Goal: Task Accomplishment & Management: Manage account settings

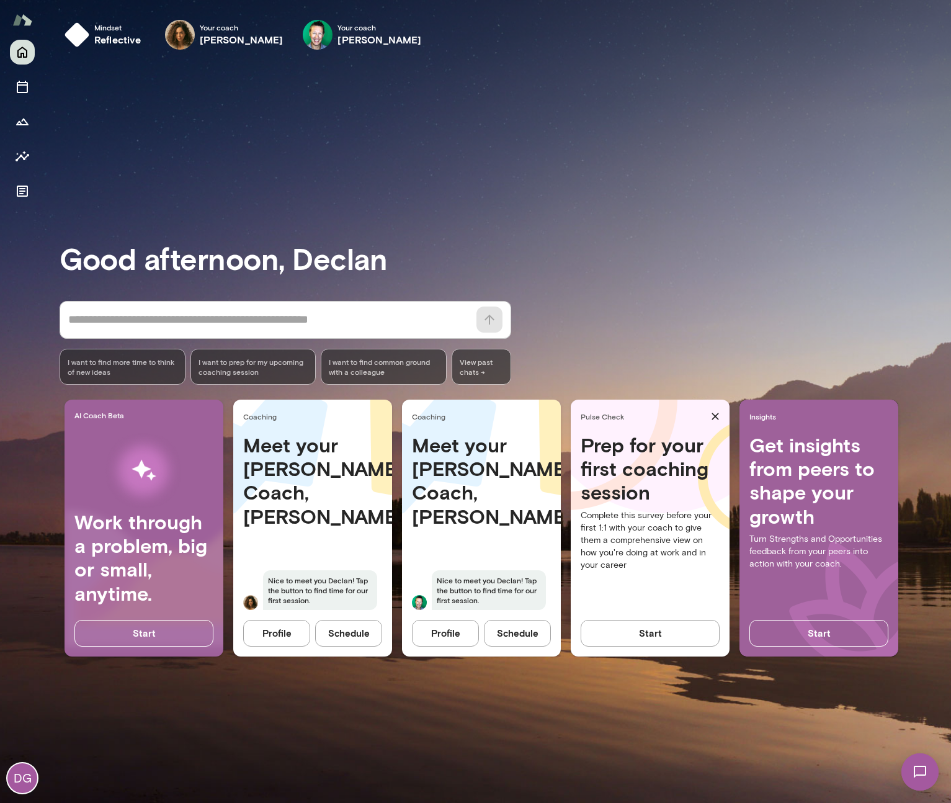
click at [331, 630] on button "Schedule" at bounding box center [348, 633] width 67 height 26
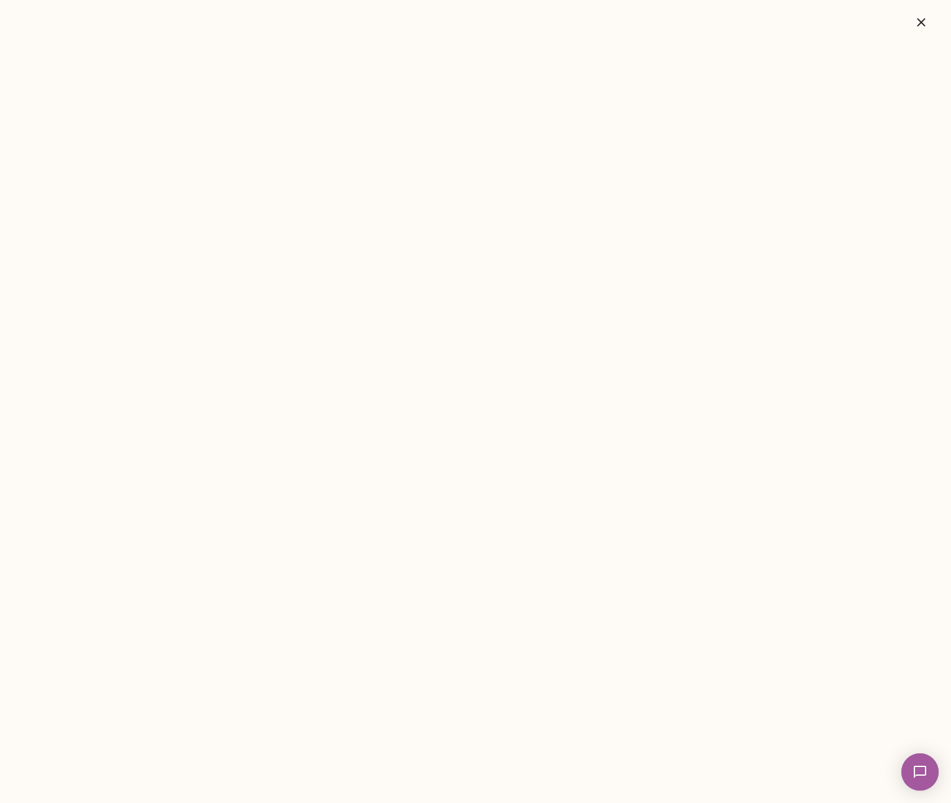
click at [922, 778] on img at bounding box center [920, 771] width 51 height 51
click at [93, 187] on div "To set up a chemistry call, please book directly with me here: [URL][DOMAIN_NAM…" at bounding box center [93, 193] width 186 height 12
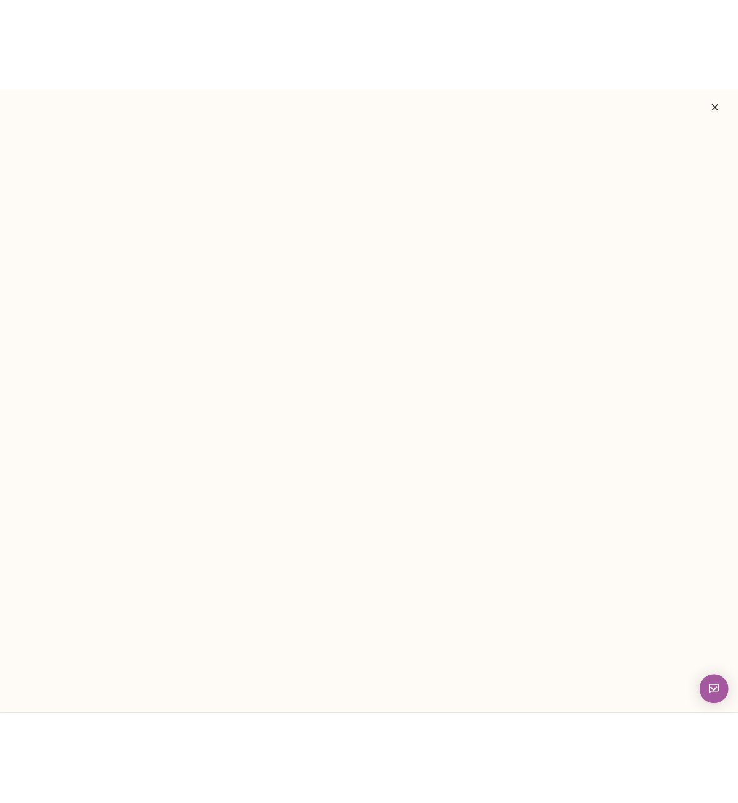
scroll to position [181, 0]
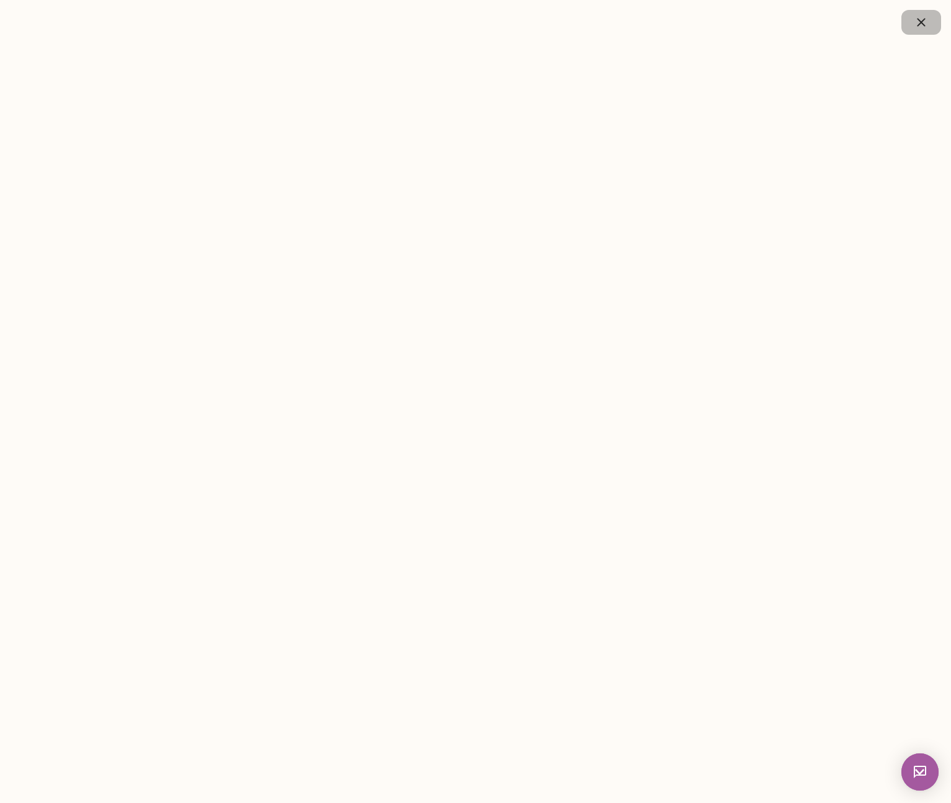
click at [923, 22] on icon "button" at bounding box center [921, 22] width 15 height 15
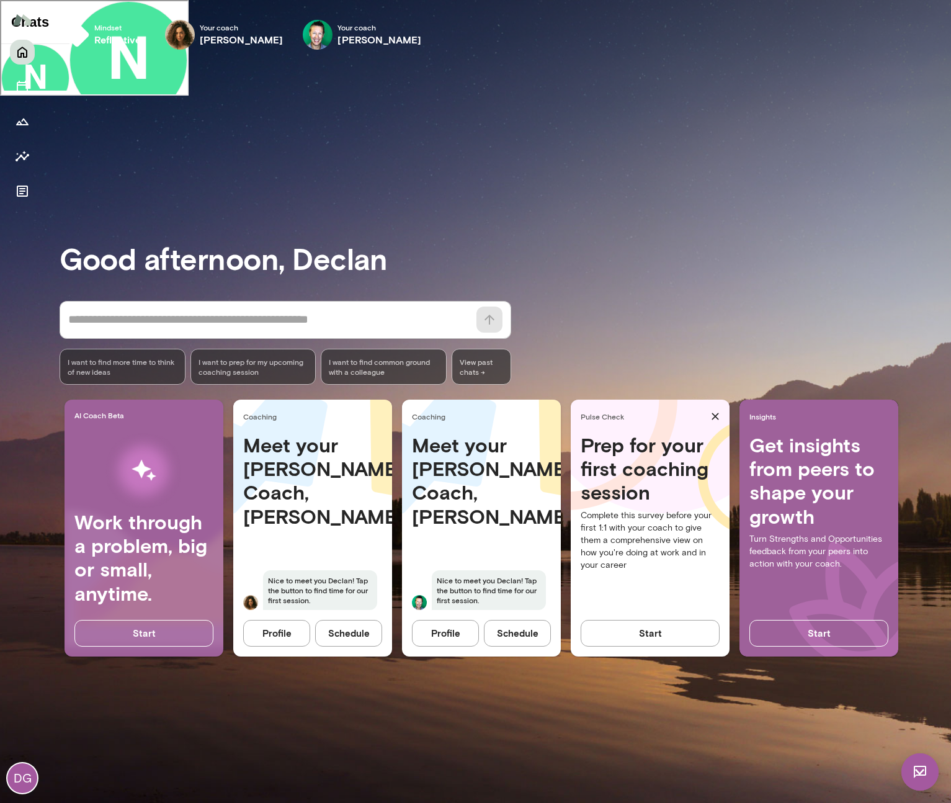
click at [808, 355] on div "* ​ ​ I want to find more time to think of new ideas I want to prep for my upco…" at bounding box center [506, 343] width 892 height 84
click at [482, 549] on div "Meet your [PERSON_NAME] Coach, [PERSON_NAME] to meet you [PERSON_NAME]! Tap the…" at bounding box center [481, 529] width 159 height 192
click at [519, 631] on button "Schedule" at bounding box center [517, 633] width 67 height 26
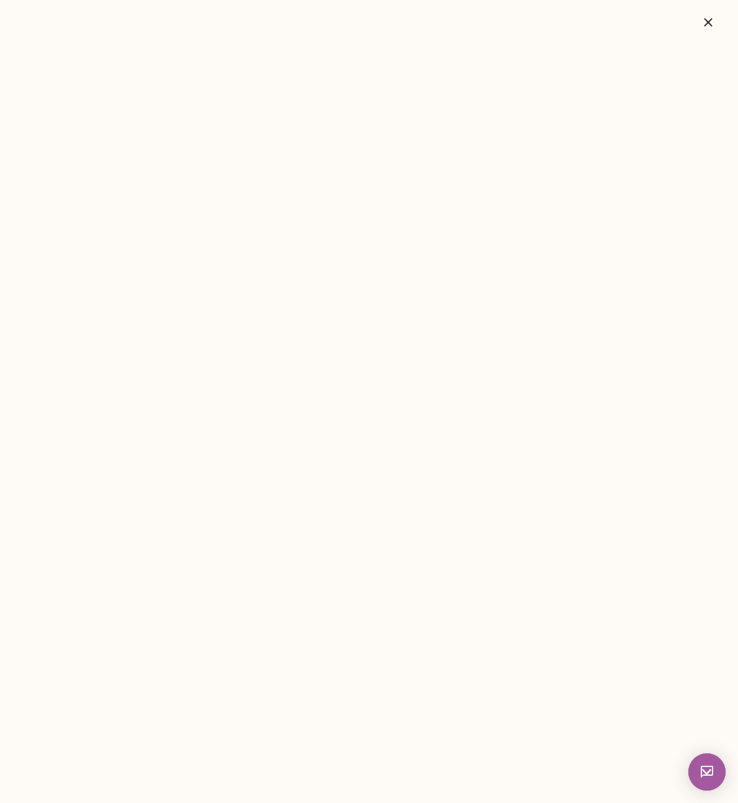
click at [717, 772] on img at bounding box center [706, 771] width 37 height 37
click at [702, 16] on icon "button" at bounding box center [708, 22] width 15 height 15
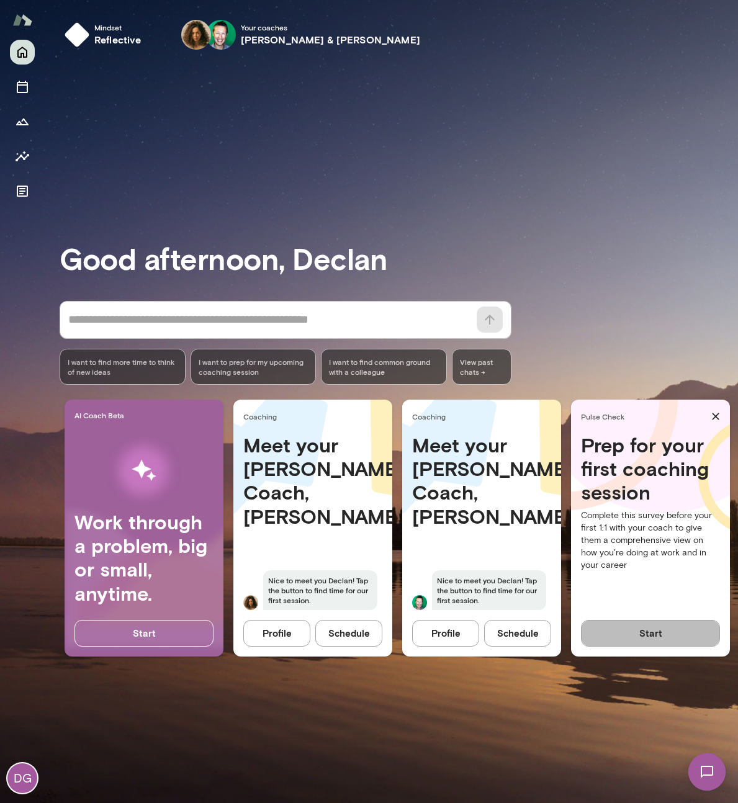
click at [640, 628] on button "Start" at bounding box center [650, 633] width 139 height 26
click at [19, 186] on icon "Documents" at bounding box center [22, 191] width 11 height 11
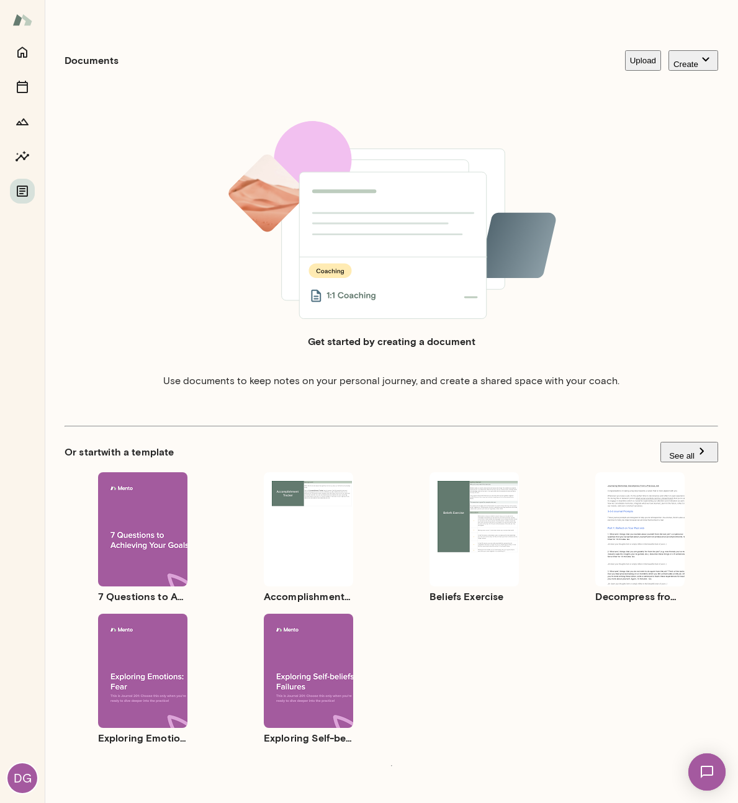
click at [320, 542] on span "Preview" at bounding box center [316, 546] width 27 height 9
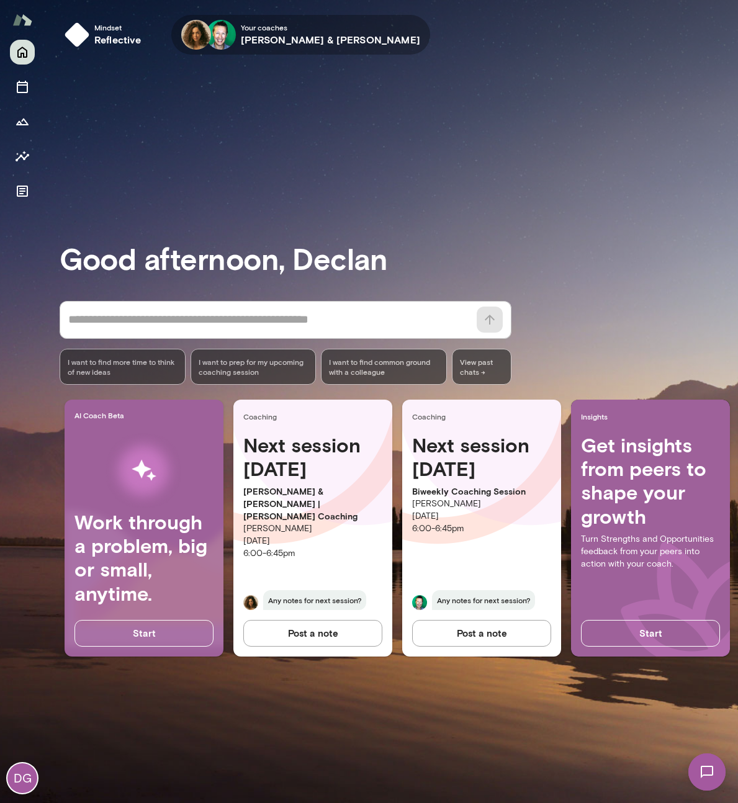
click at [228, 40] on img "button" at bounding box center [221, 35] width 30 height 30
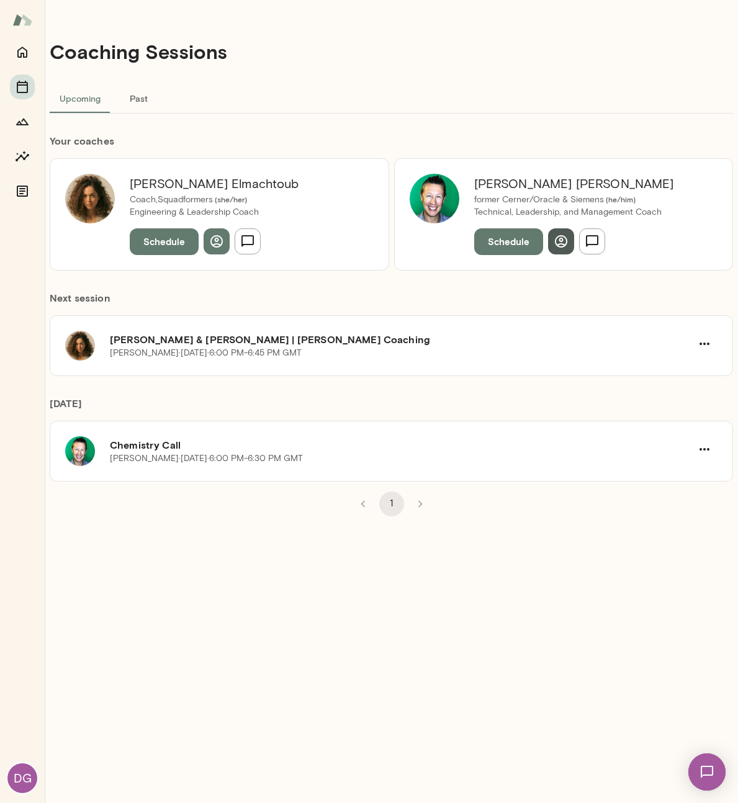
click at [556, 235] on icon "button" at bounding box center [561, 241] width 15 height 15
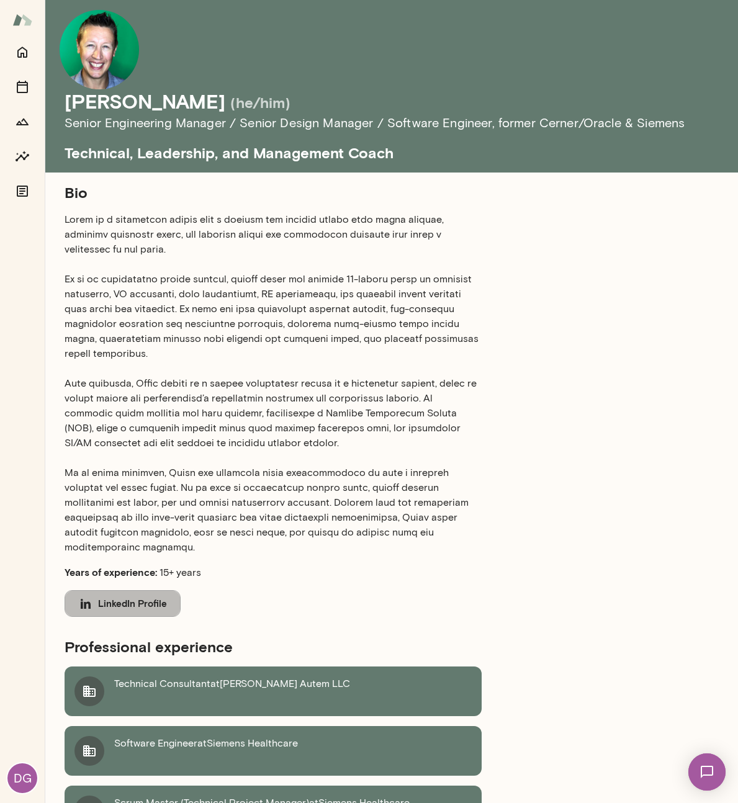
click at [151, 590] on button "LinkedIn Profile" at bounding box center [123, 603] width 116 height 26
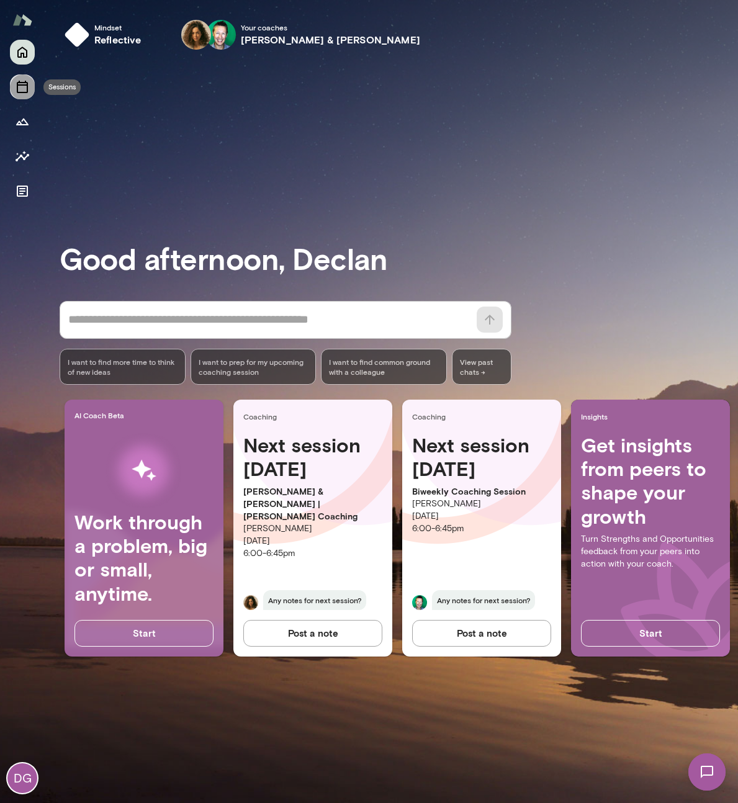
click at [24, 95] on button "Sessions" at bounding box center [22, 86] width 25 height 25
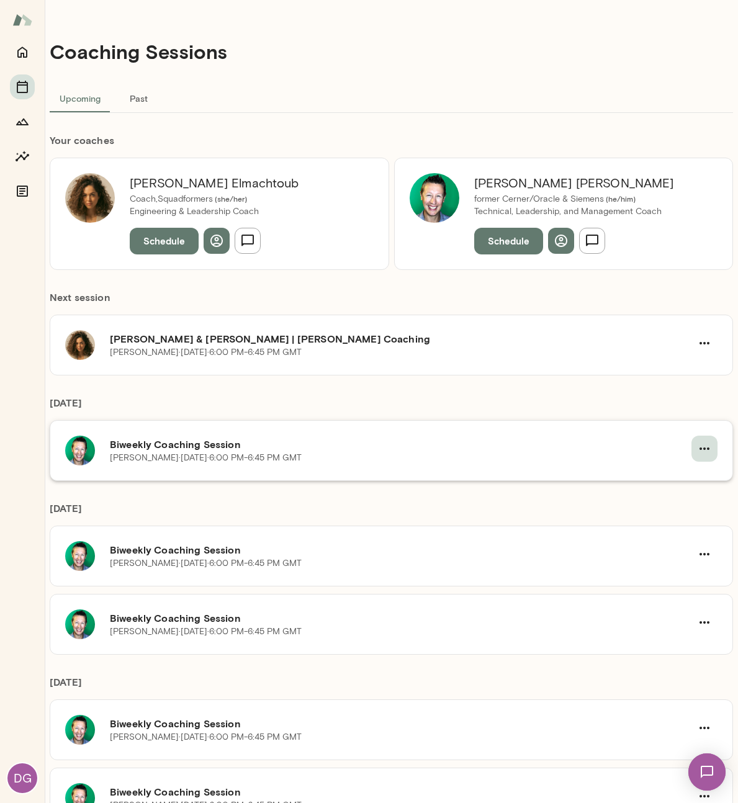
click at [700, 452] on icon "button" at bounding box center [704, 448] width 15 height 15
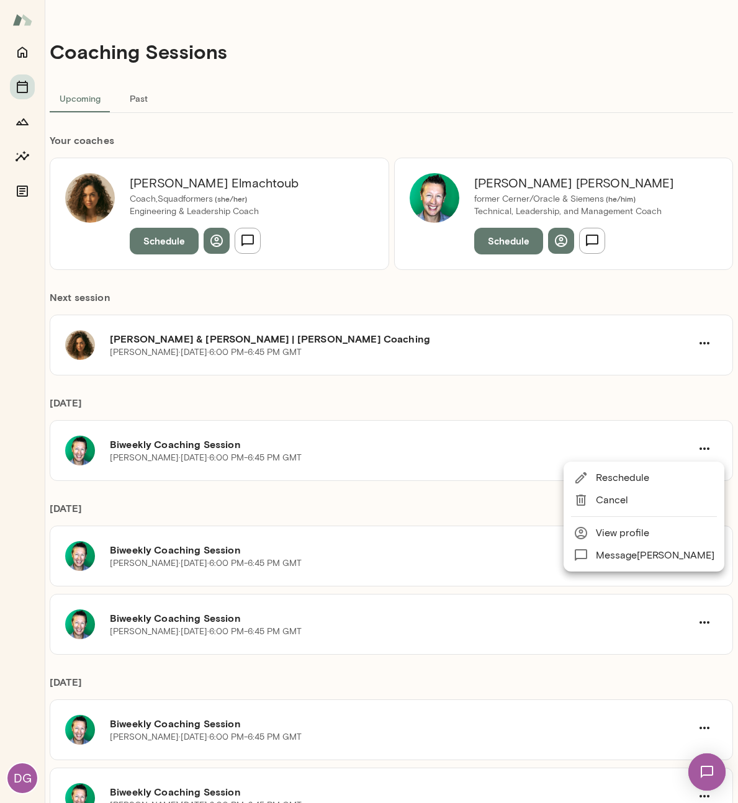
click at [618, 503] on span "Cancel" at bounding box center [655, 500] width 119 height 15
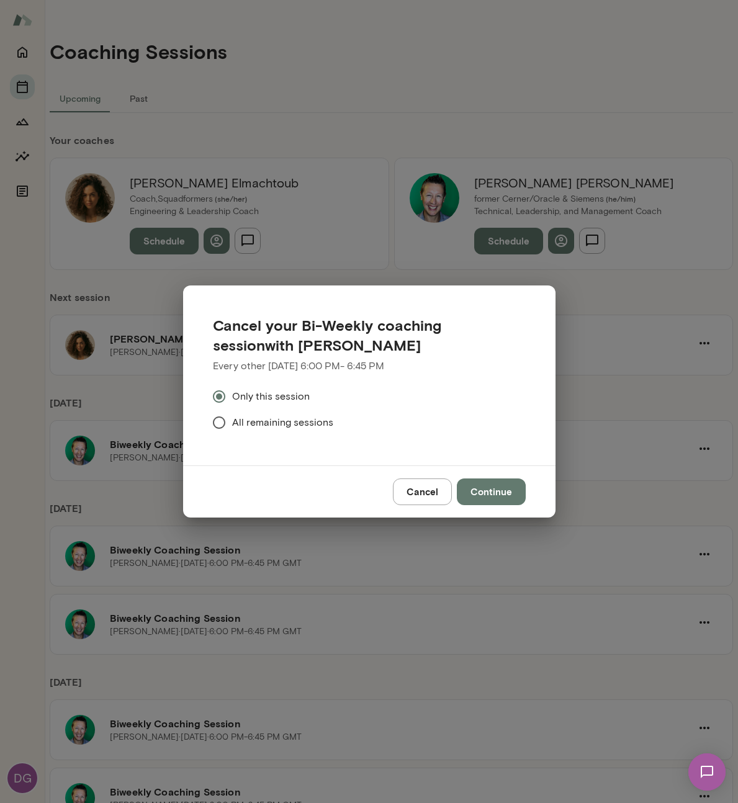
scroll to position [413, 0]
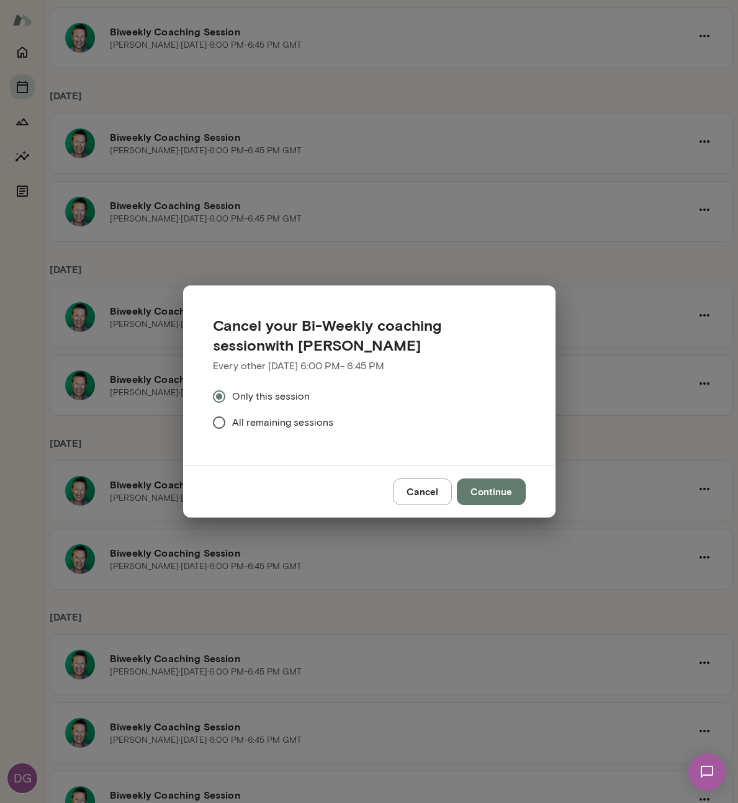
click at [289, 420] on span "All remaining sessions" at bounding box center [282, 422] width 101 height 15
click at [508, 490] on button "Continue" at bounding box center [491, 491] width 69 height 26
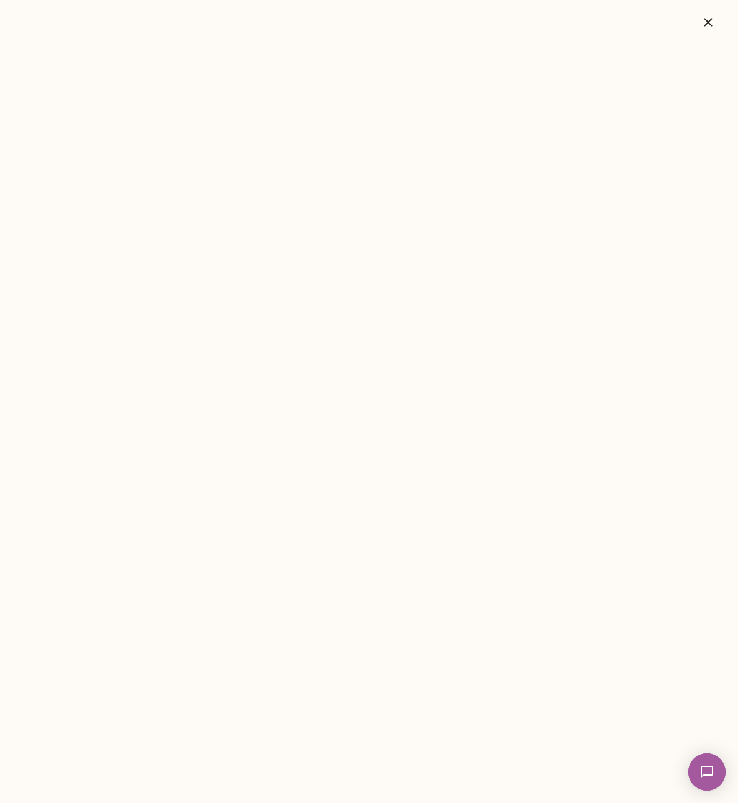
click at [705, 27] on icon "button" at bounding box center [708, 22] width 15 height 15
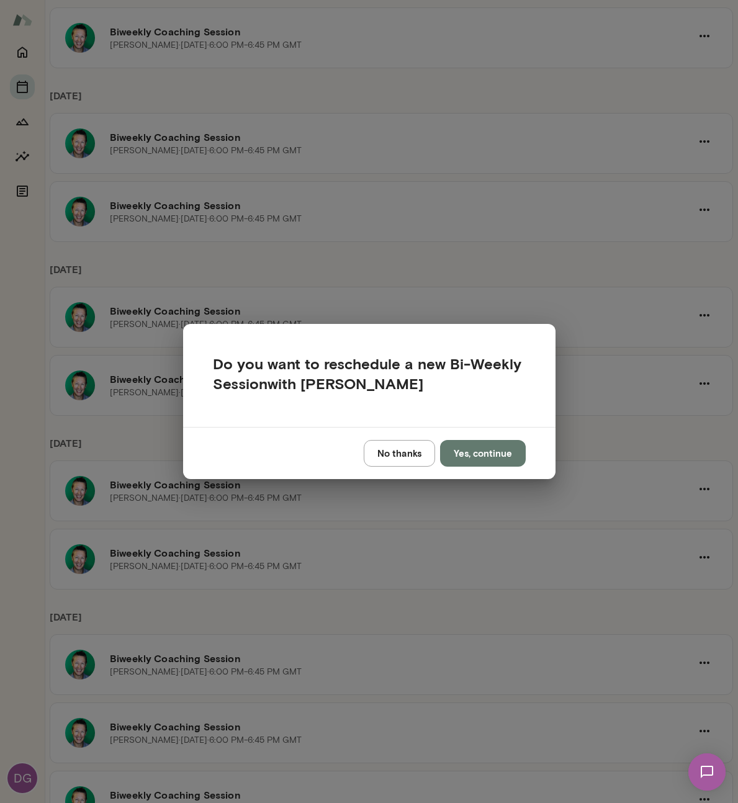
click at [413, 451] on button "No thanks" at bounding box center [399, 453] width 71 height 26
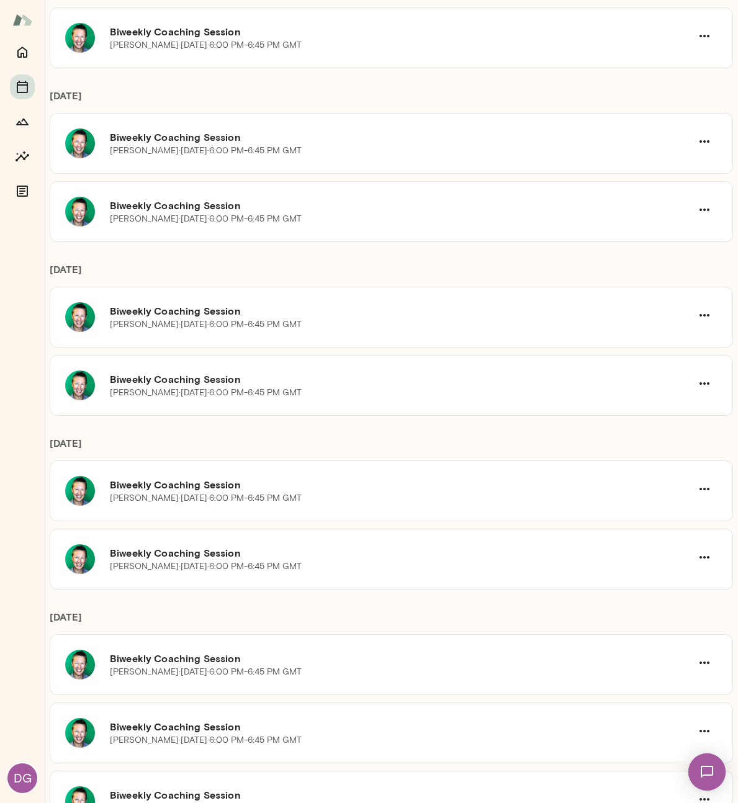
scroll to position [0, 0]
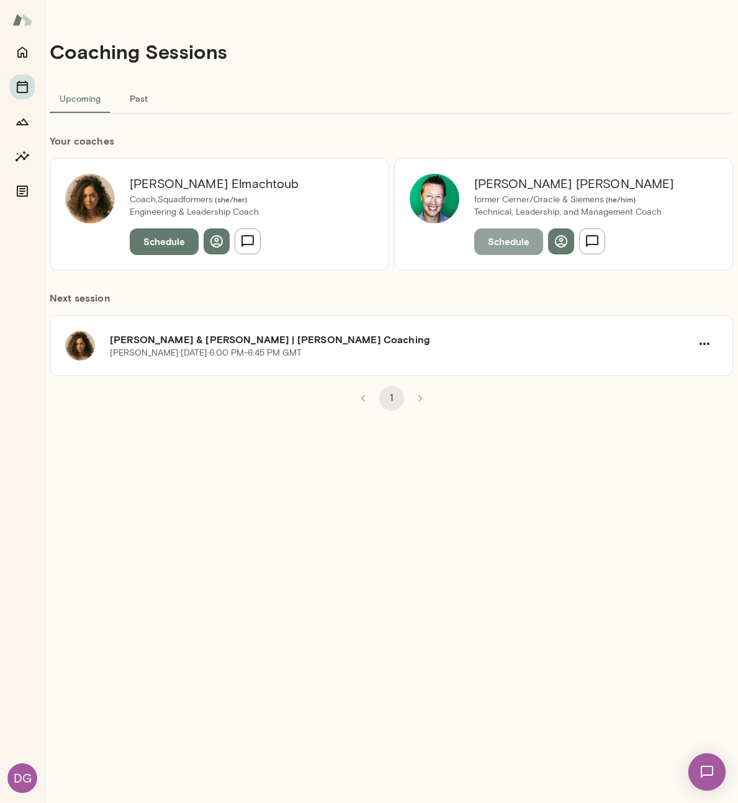
click at [508, 245] on button "Schedule" at bounding box center [508, 241] width 69 height 26
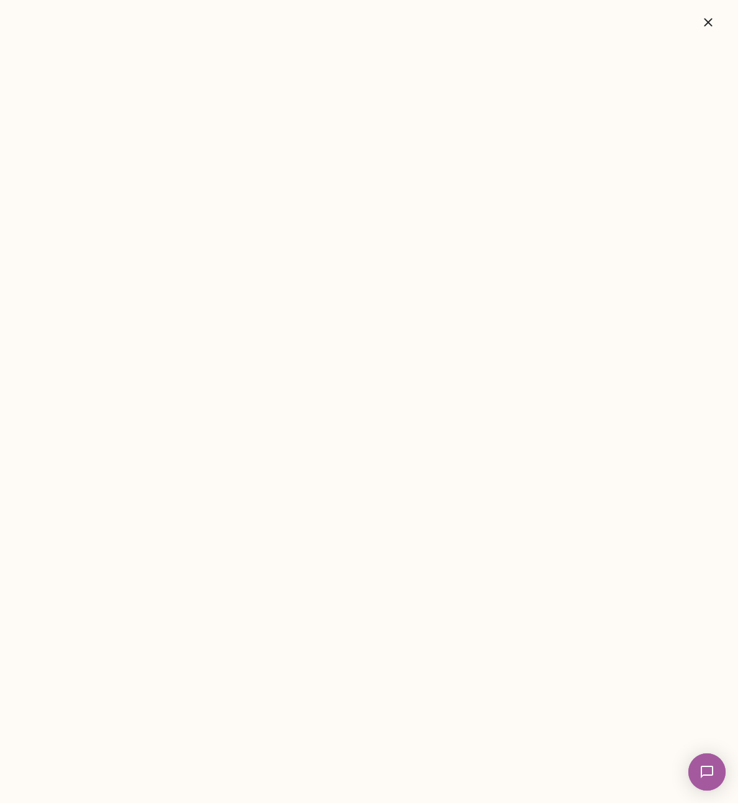
click at [707, 25] on icon "button" at bounding box center [708, 22] width 15 height 15
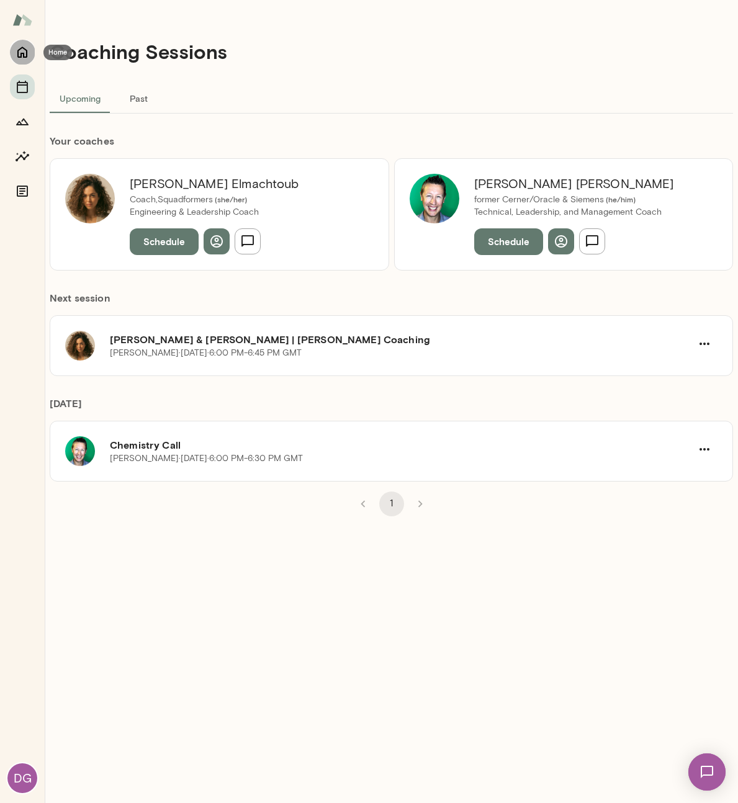
click at [33, 57] on button "Home" at bounding box center [22, 52] width 25 height 25
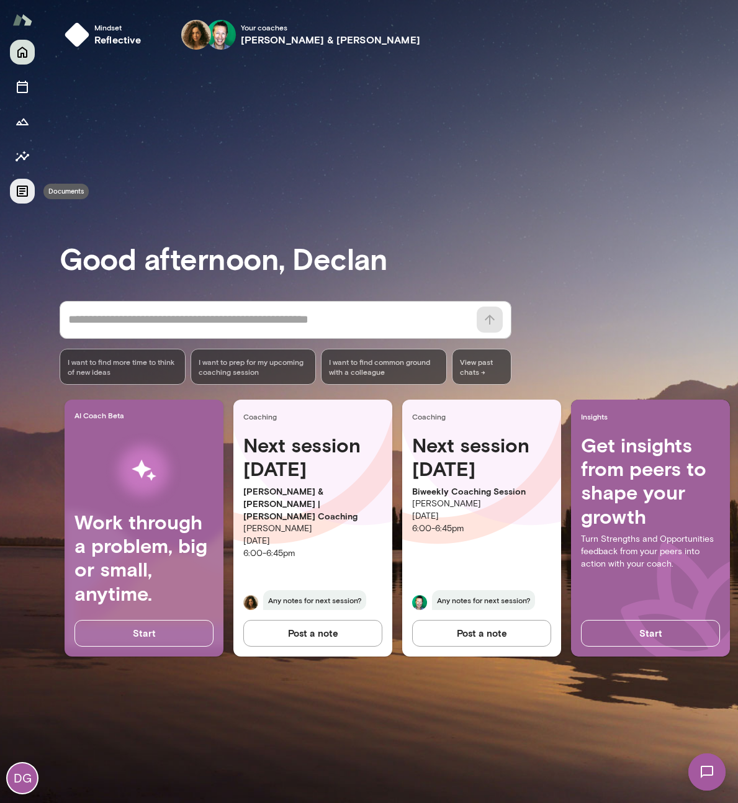
click at [20, 183] on button "Documents" at bounding box center [22, 191] width 25 height 25
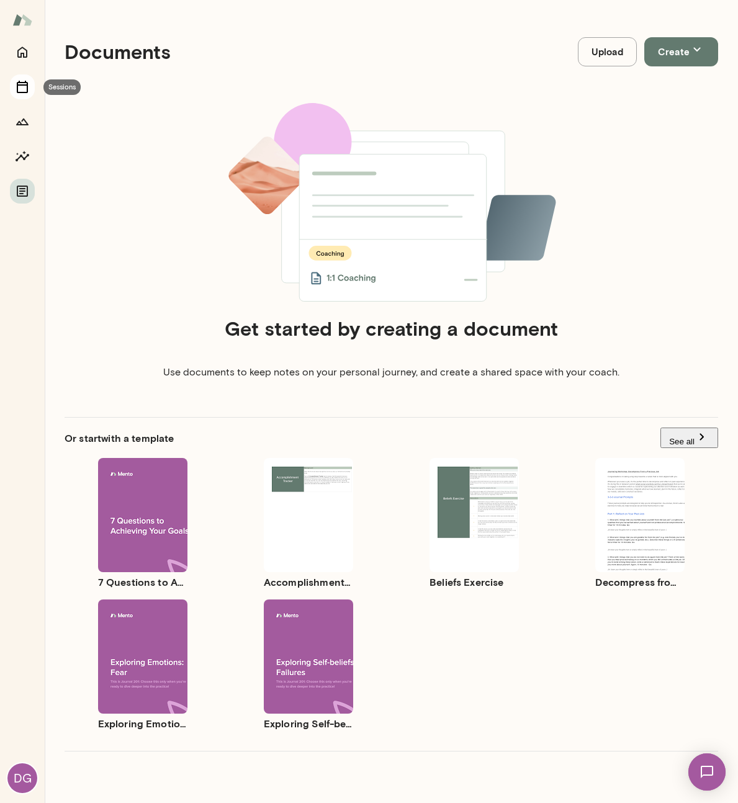
click at [19, 86] on icon "Sessions" at bounding box center [22, 86] width 15 height 15
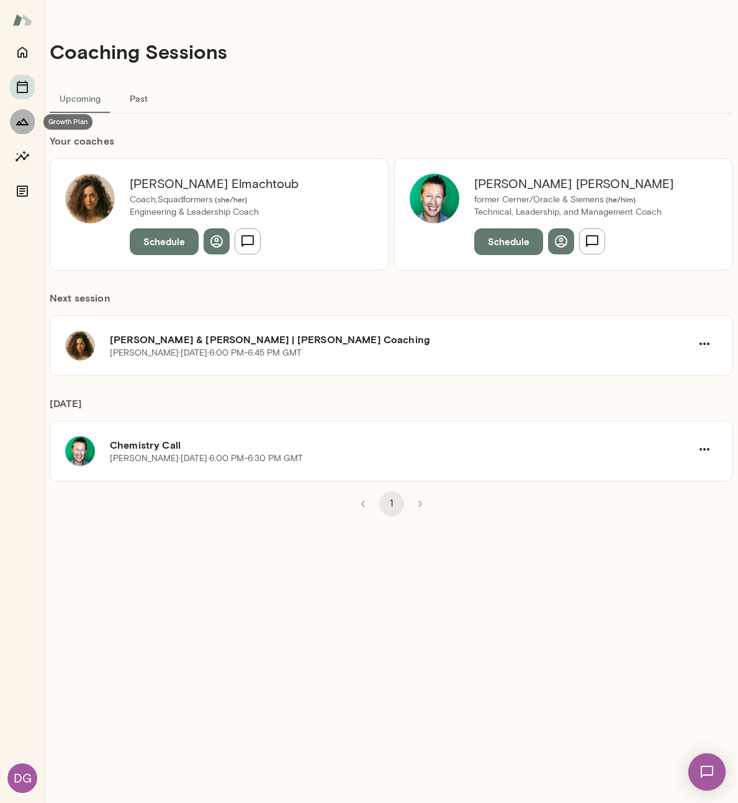
click at [21, 123] on icon "Growth Plan" at bounding box center [22, 122] width 12 height 7
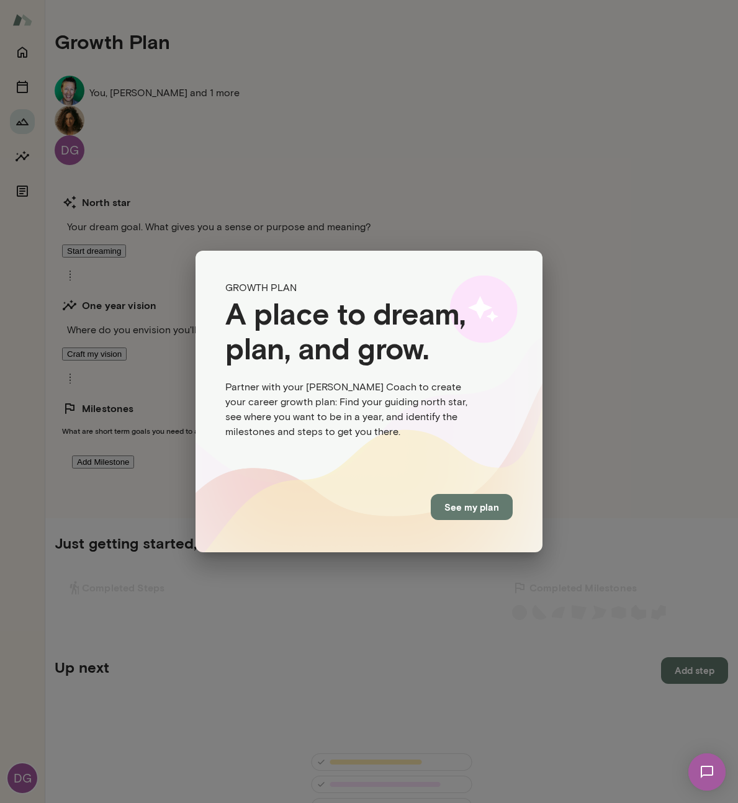
click at [630, 373] on div "GROWTH PLAN A place to dream, plan, and grow. Partner with your Mento Coach to …" at bounding box center [369, 401] width 738 height 803
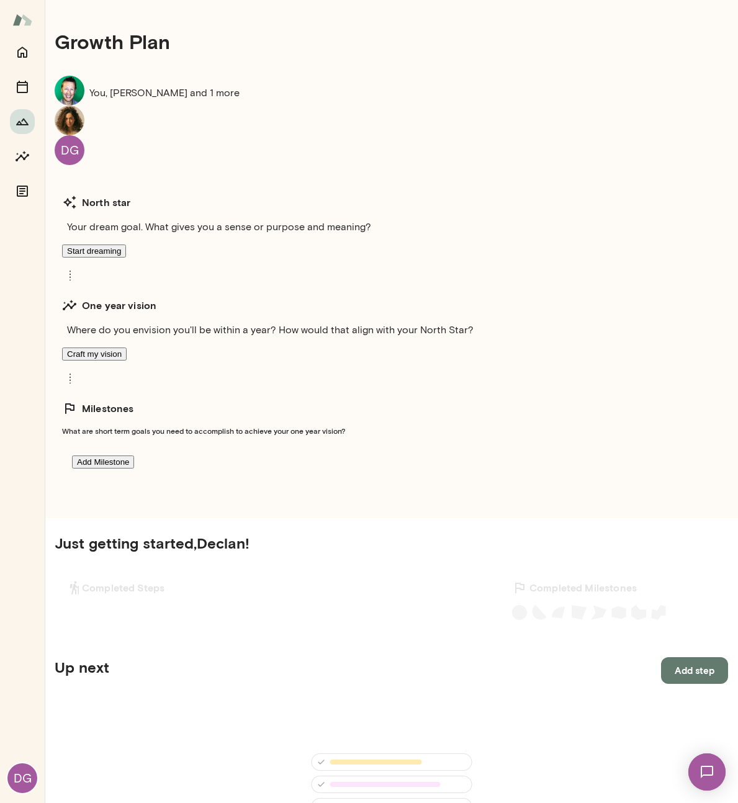
click at [704, 766] on img at bounding box center [706, 771] width 51 height 51
click at [92, 236] on div "Hi Declan! Great to meet you. I see you scheduled a bi-weekly. Regardless, this…" at bounding box center [93, 248] width 186 height 25
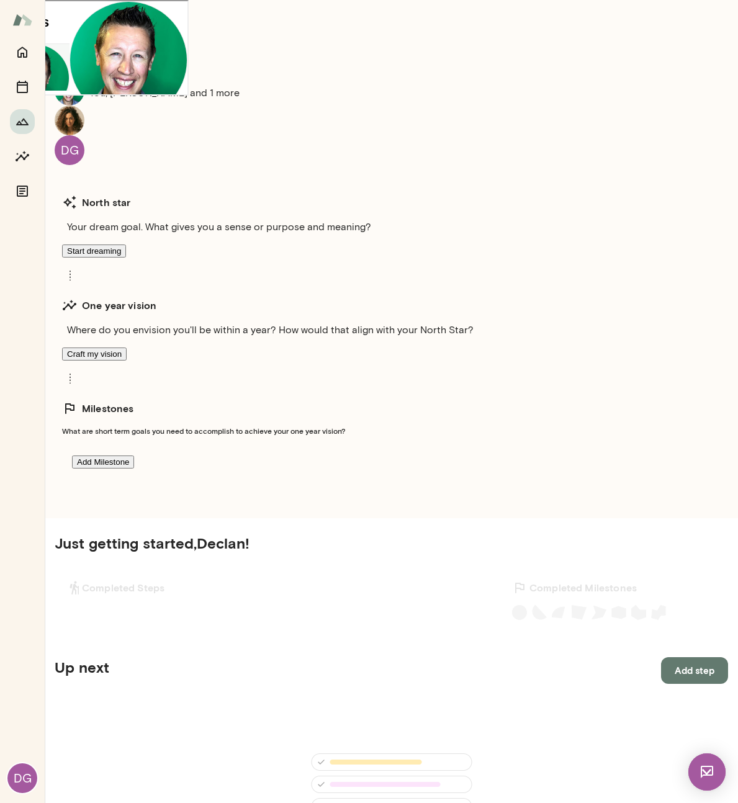
scroll to position [34, 0]
click at [89, 192] on div at bounding box center [127, 189] width 118 height 6
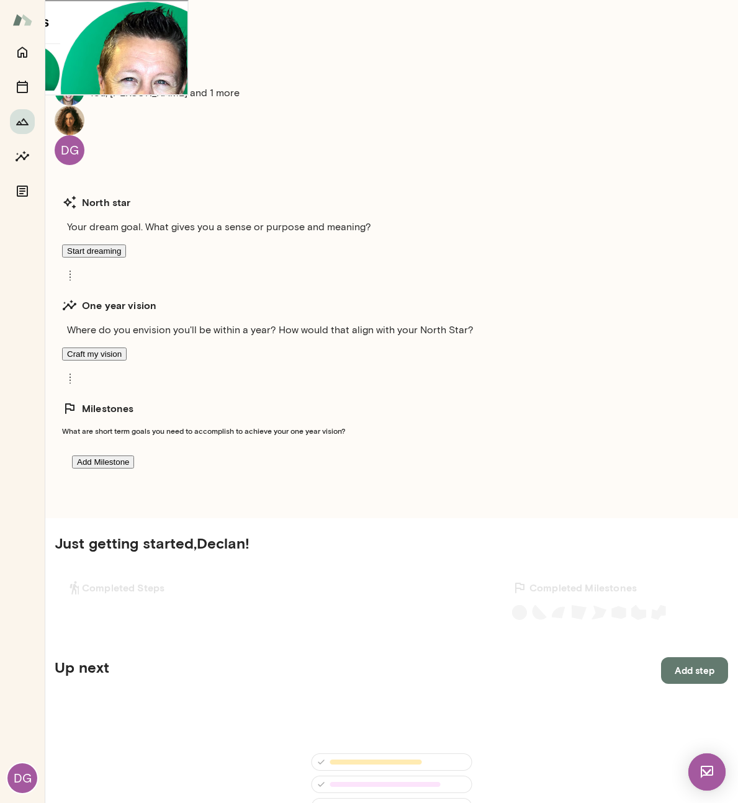
scroll to position [87, 0]
click at [152, 262] on div at bounding box center [171, 263] width 225 height 32
click at [22, 47] on icon "Home" at bounding box center [22, 52] width 10 height 11
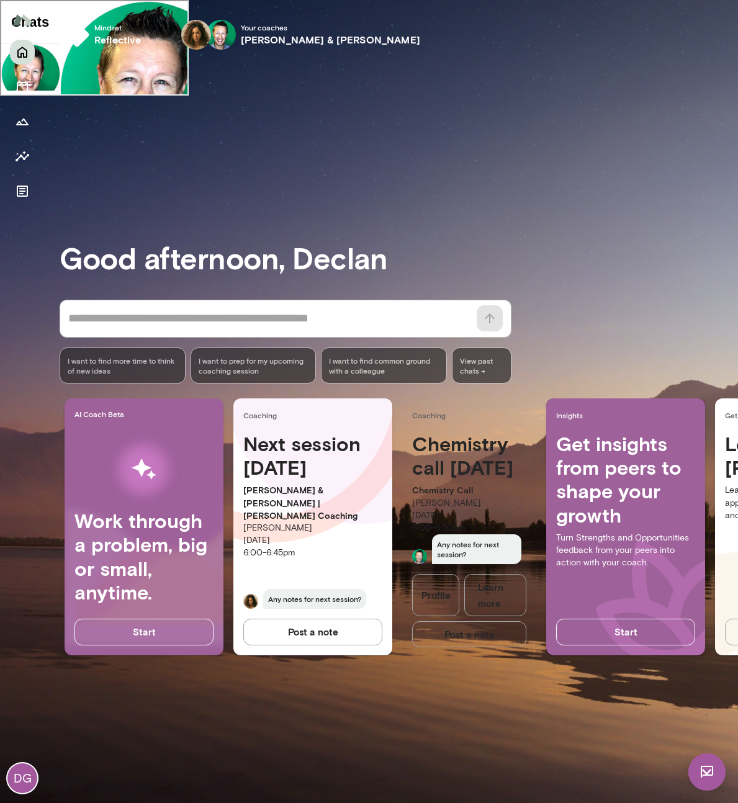
click at [282, 367] on span "I want to prep for my upcoming coaching session" at bounding box center [254, 366] width 110 height 20
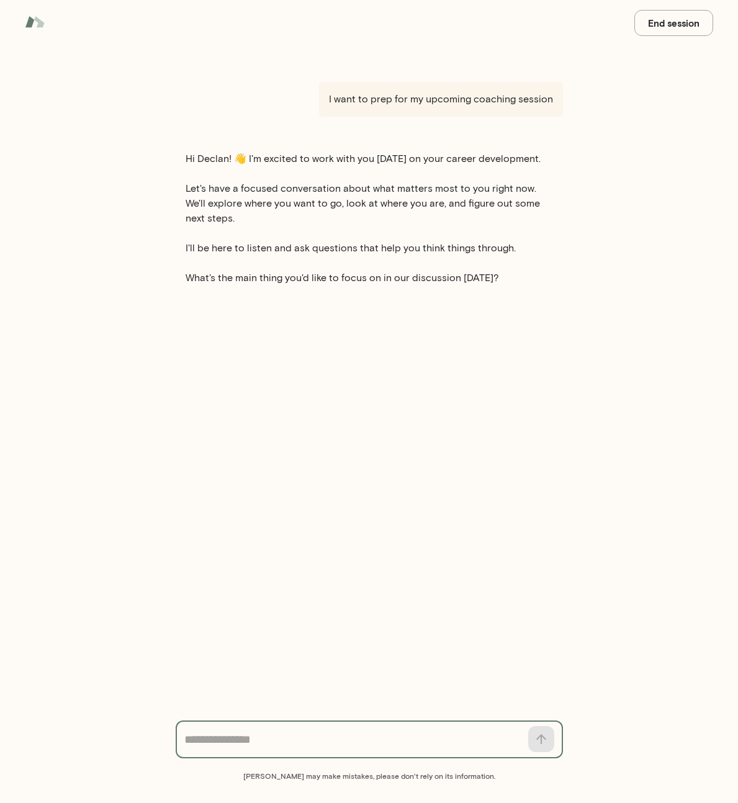
click at [661, 29] on button "End session" at bounding box center [673, 23] width 79 height 26
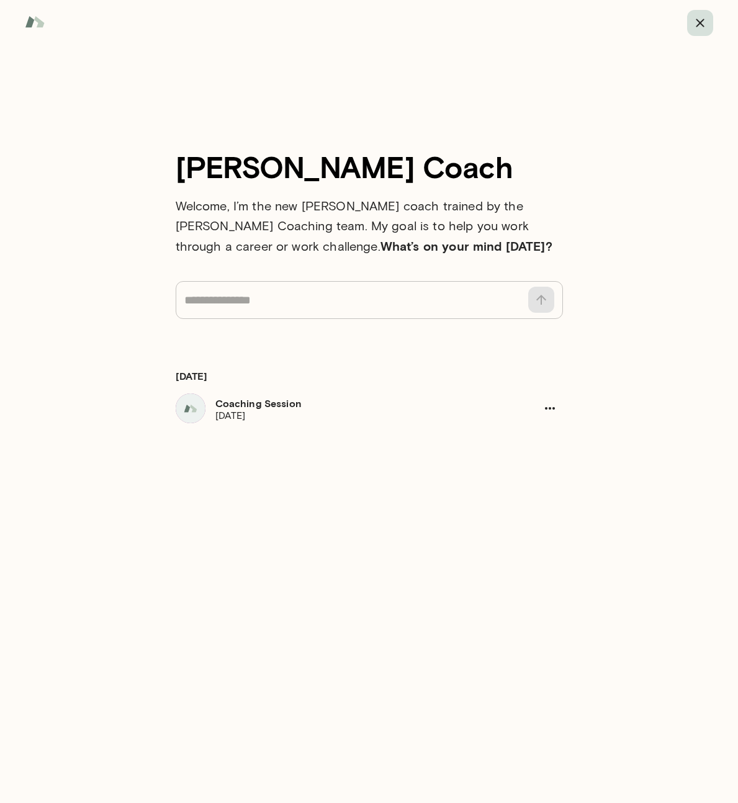
click at [703, 19] on icon "button" at bounding box center [700, 23] width 15 height 15
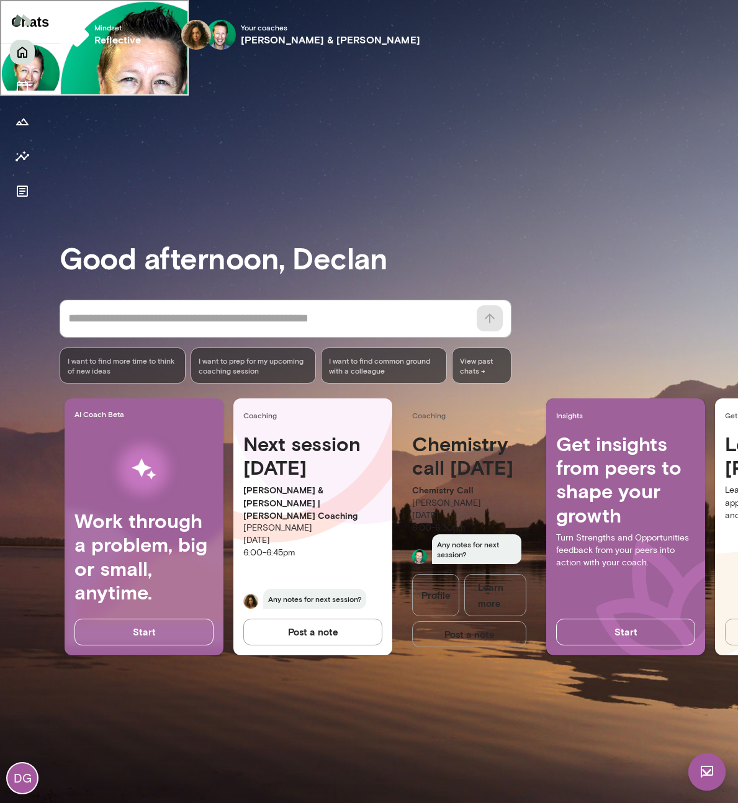
click at [608, 323] on div "* ​ ​ I want to find more time to think of new ideas I want to prep for my upco…" at bounding box center [399, 342] width 678 height 84
click at [233, 687] on div "Good afternoon, Declan * ​ ​ I want to find more time to think of new ideas I w…" at bounding box center [399, 431] width 678 height 714
click at [24, 95] on button "Sessions" at bounding box center [22, 86] width 25 height 25
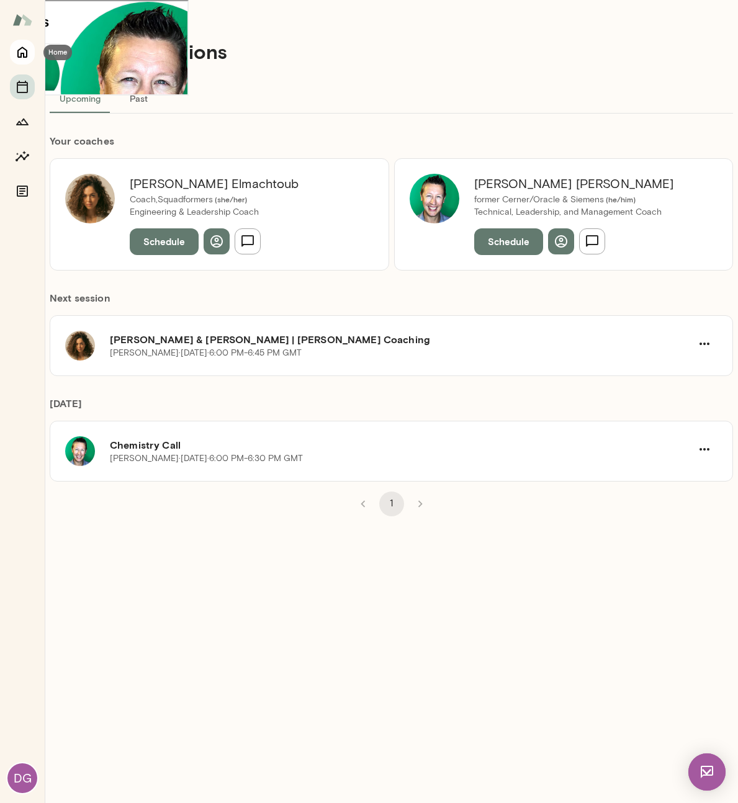
click at [14, 57] on button "Home" at bounding box center [22, 52] width 25 height 25
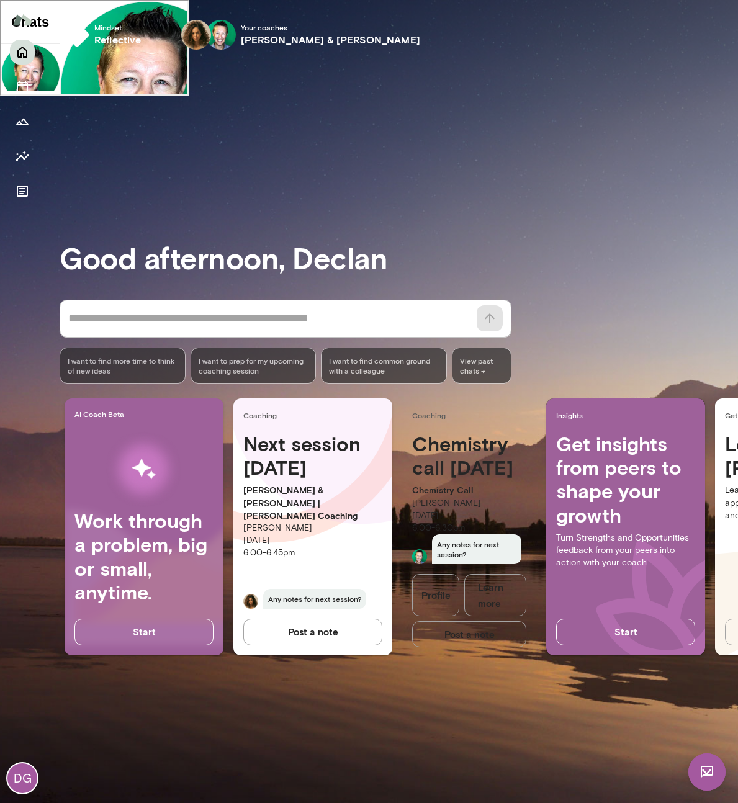
click at [725, 771] on img at bounding box center [706, 771] width 37 height 37
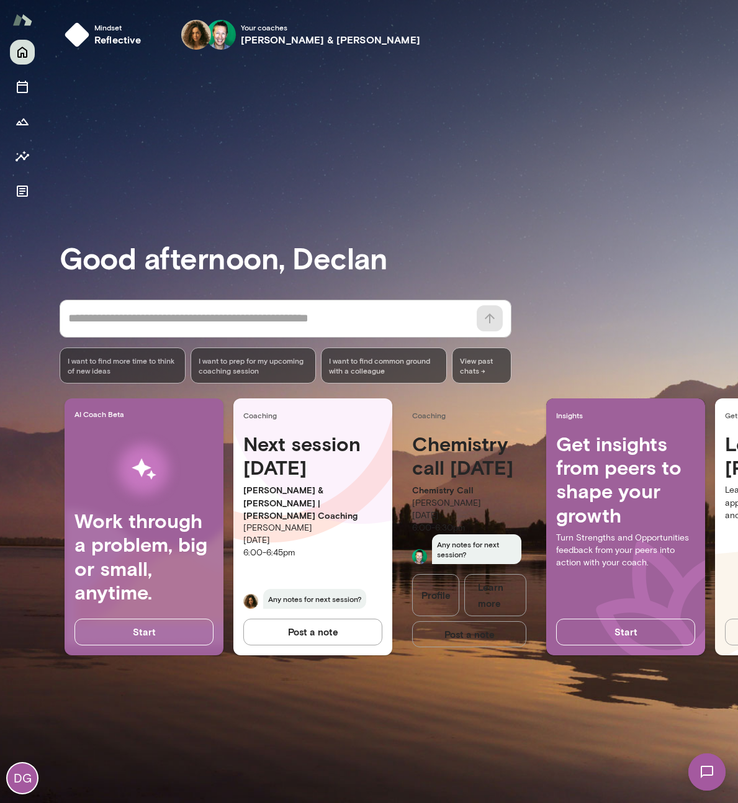
click at [495, 377] on span "View past chats ->" at bounding box center [482, 365] width 60 height 36
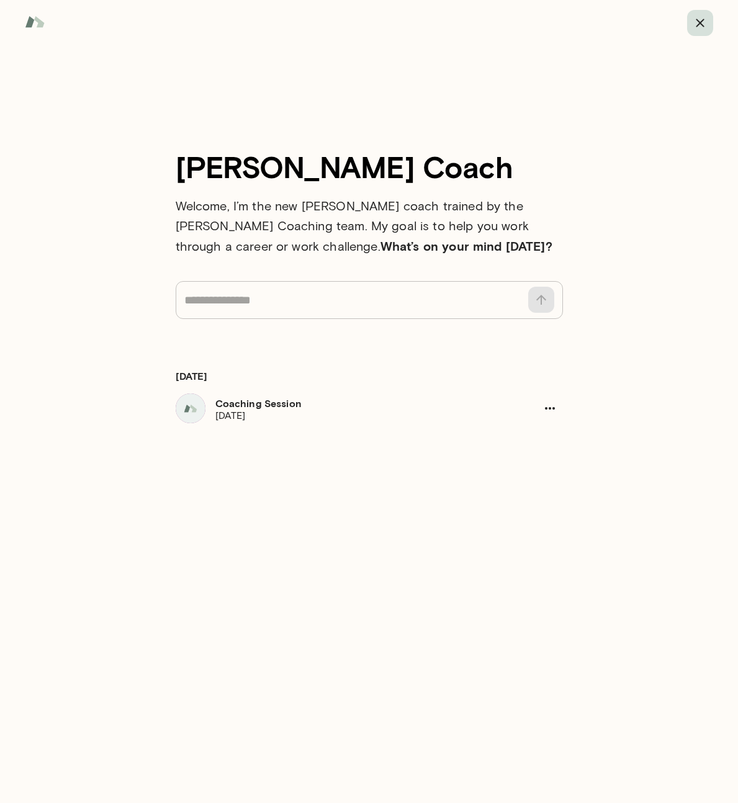
click at [704, 22] on icon "button" at bounding box center [700, 23] width 15 height 15
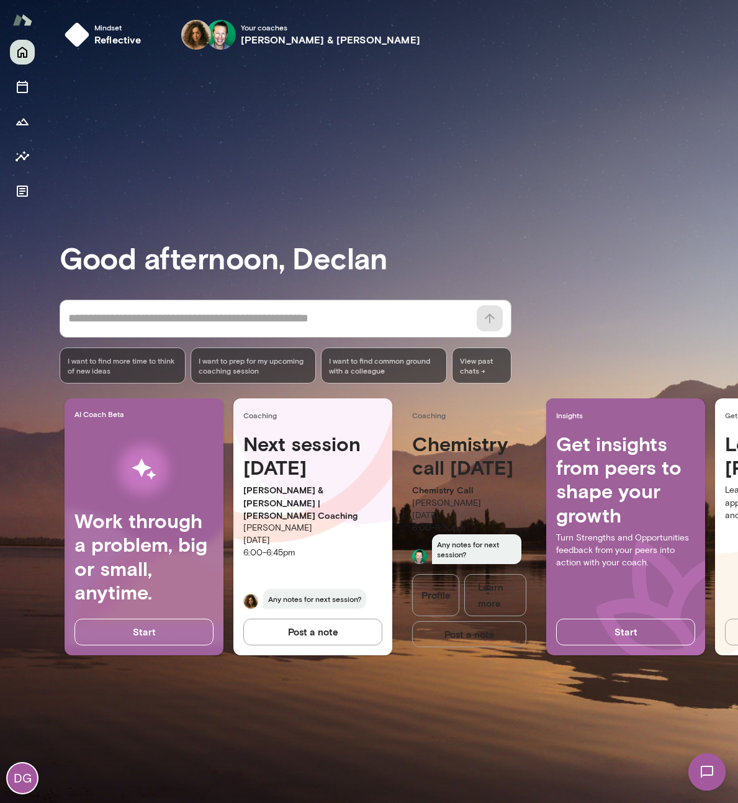
click at [17, 790] on div "DG" at bounding box center [22, 778] width 30 height 30
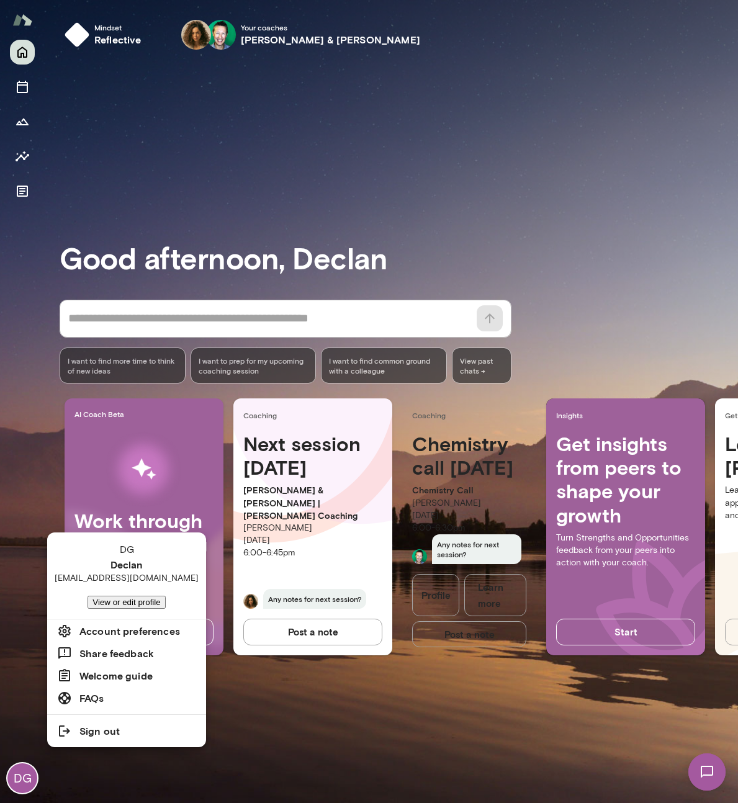
click at [223, 192] on div at bounding box center [369, 401] width 738 height 803
